Goal: Task Accomplishment & Management: Manage account settings

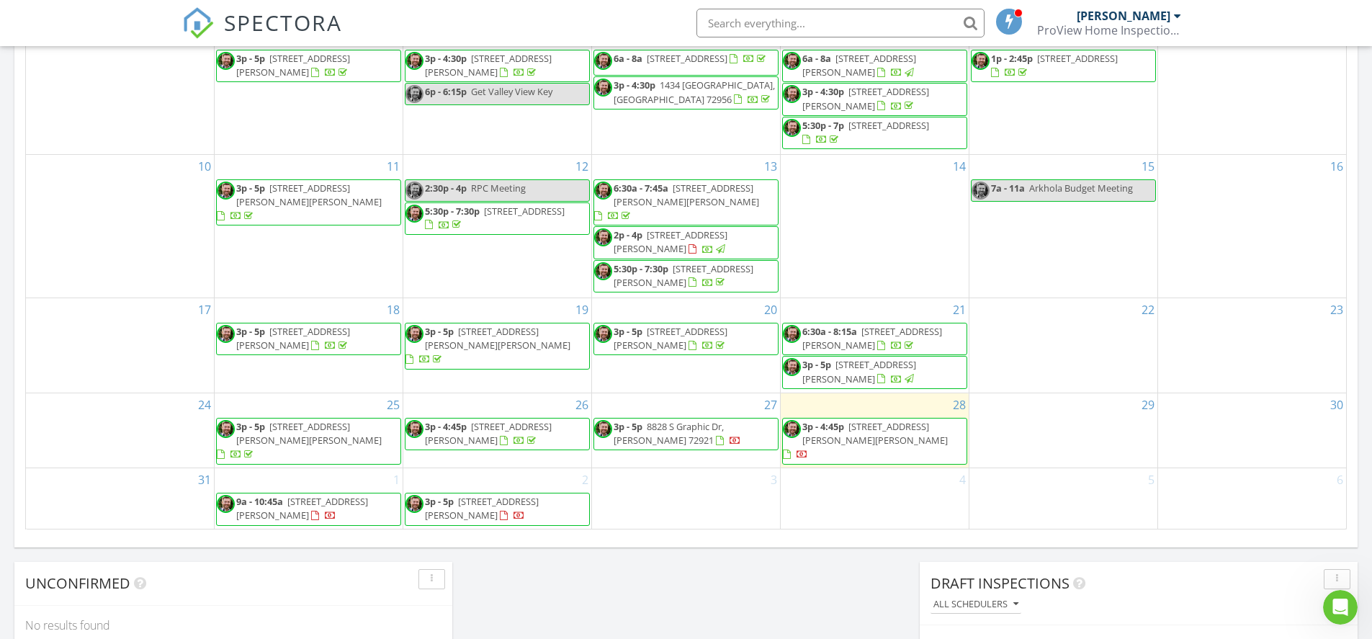
scroll to position [864, 0]
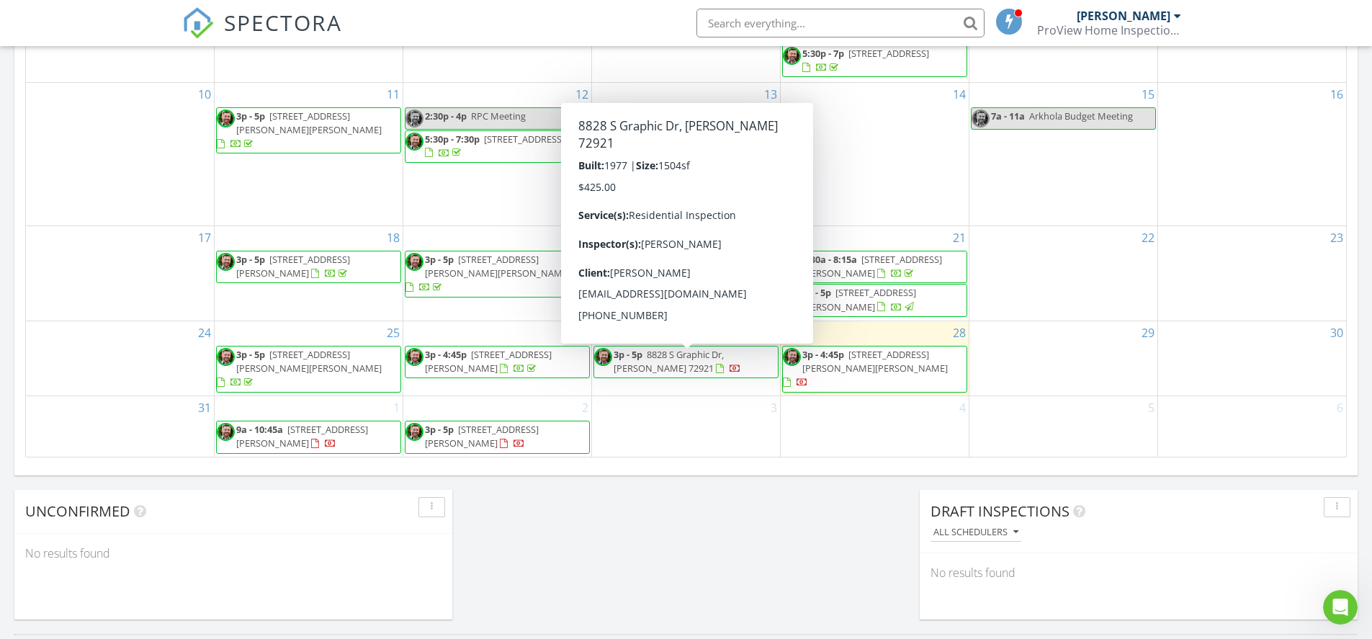
click at [704, 367] on span "8828 S Graphic Dr, Alma 72921" at bounding box center [669, 361] width 110 height 27
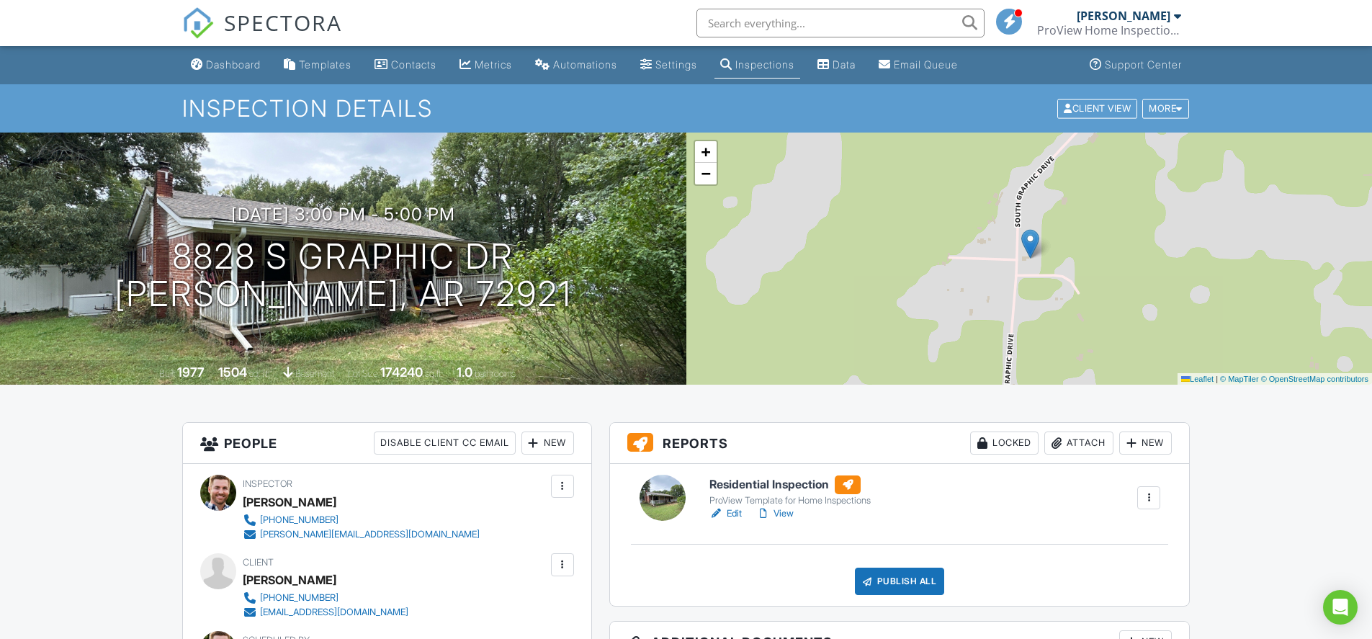
click at [228, 74] on link "Dashboard" at bounding box center [225, 65] width 81 height 27
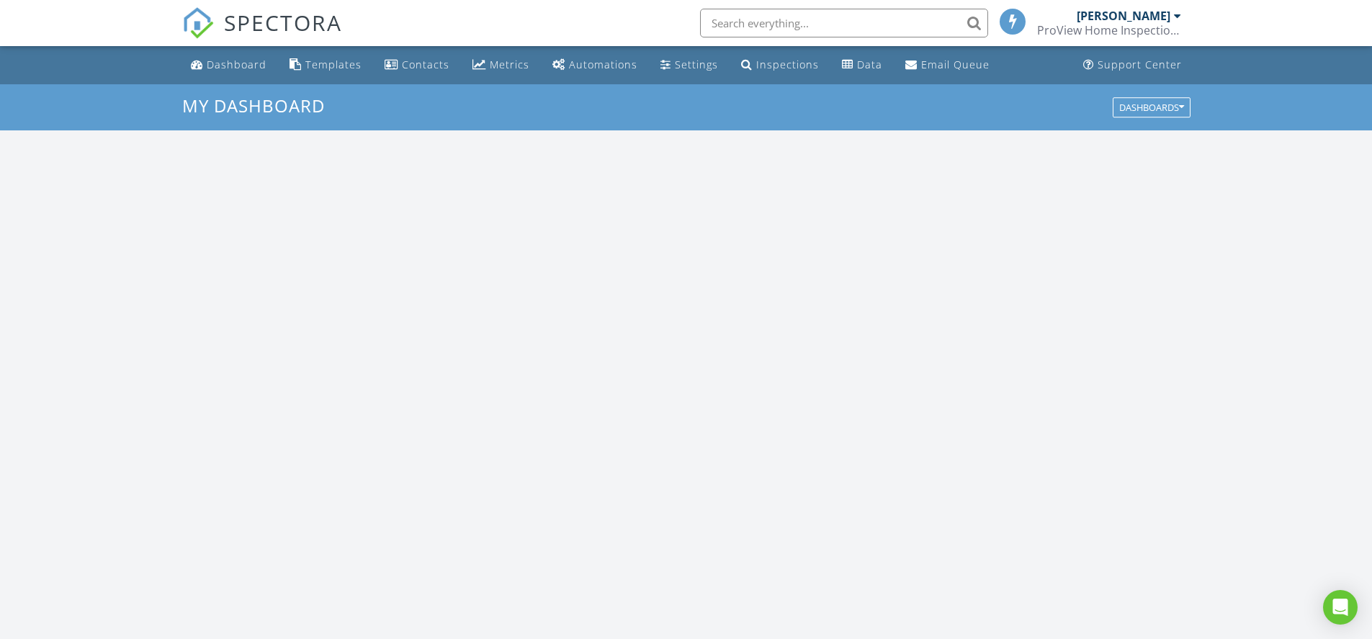
scroll to position [1333, 1394]
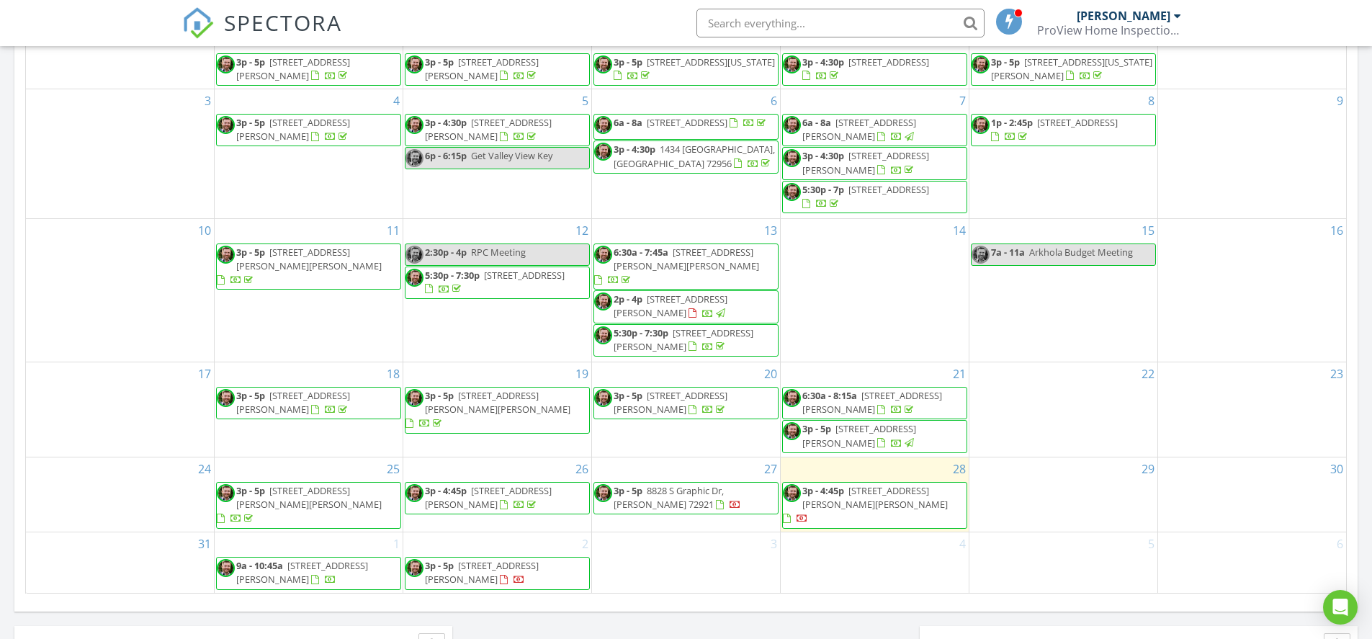
scroll to position [864, 0]
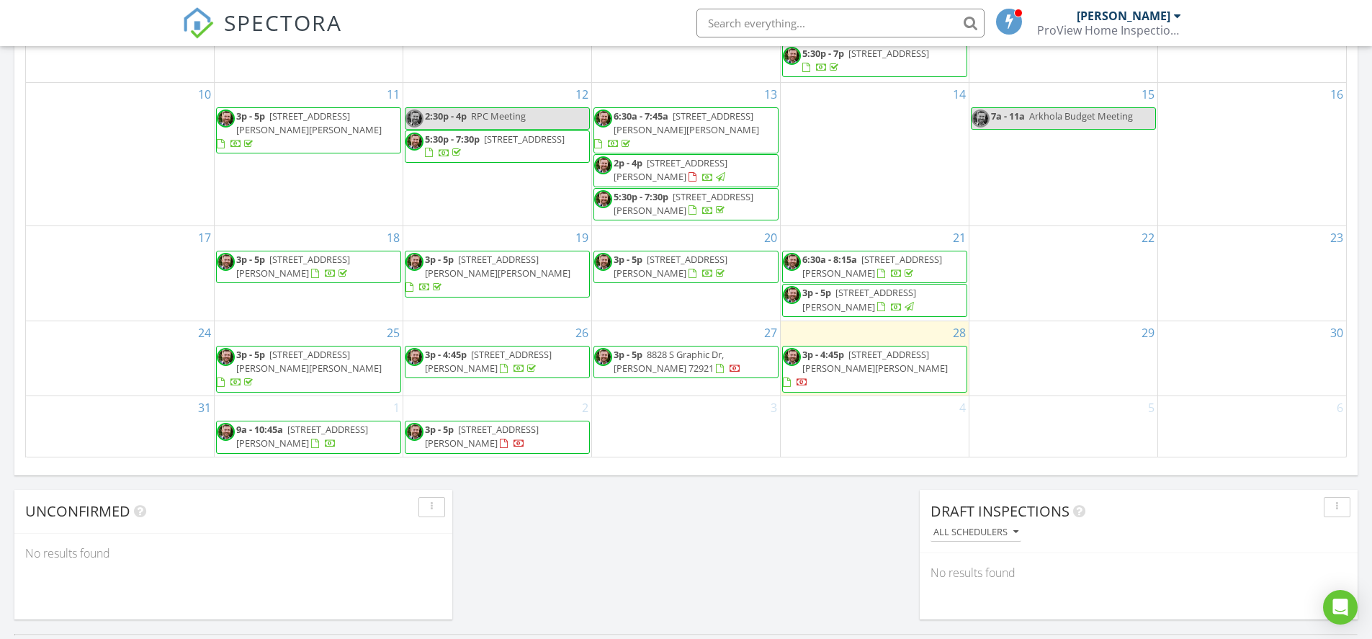
click at [721, 369] on span "3p - 5p 8828 S Graphic Dr, Alma 72921" at bounding box center [686, 362] width 184 height 28
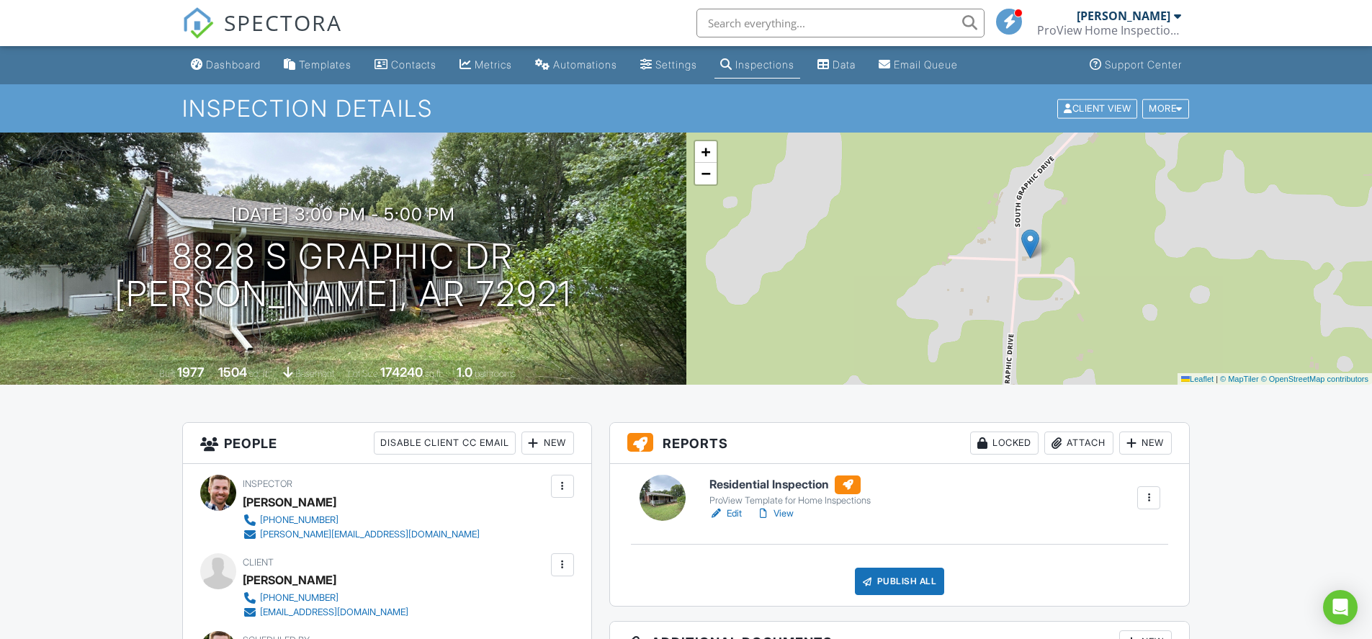
click at [735, 511] on link "Edit" at bounding box center [725, 513] width 32 height 14
